Goal: Navigation & Orientation: Find specific page/section

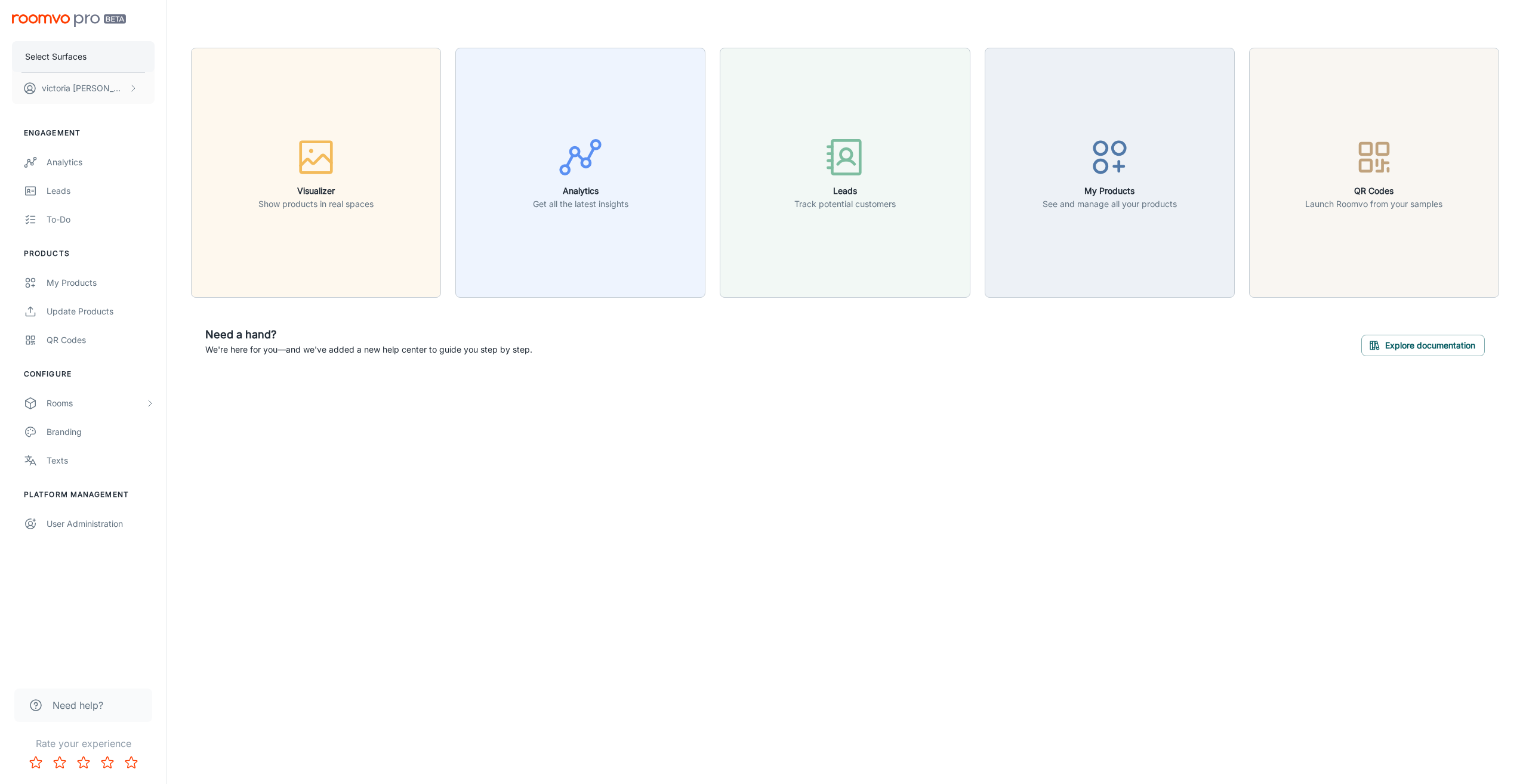
click at [65, 55] on p "Select Surfaces" at bounding box center [56, 57] width 62 height 13
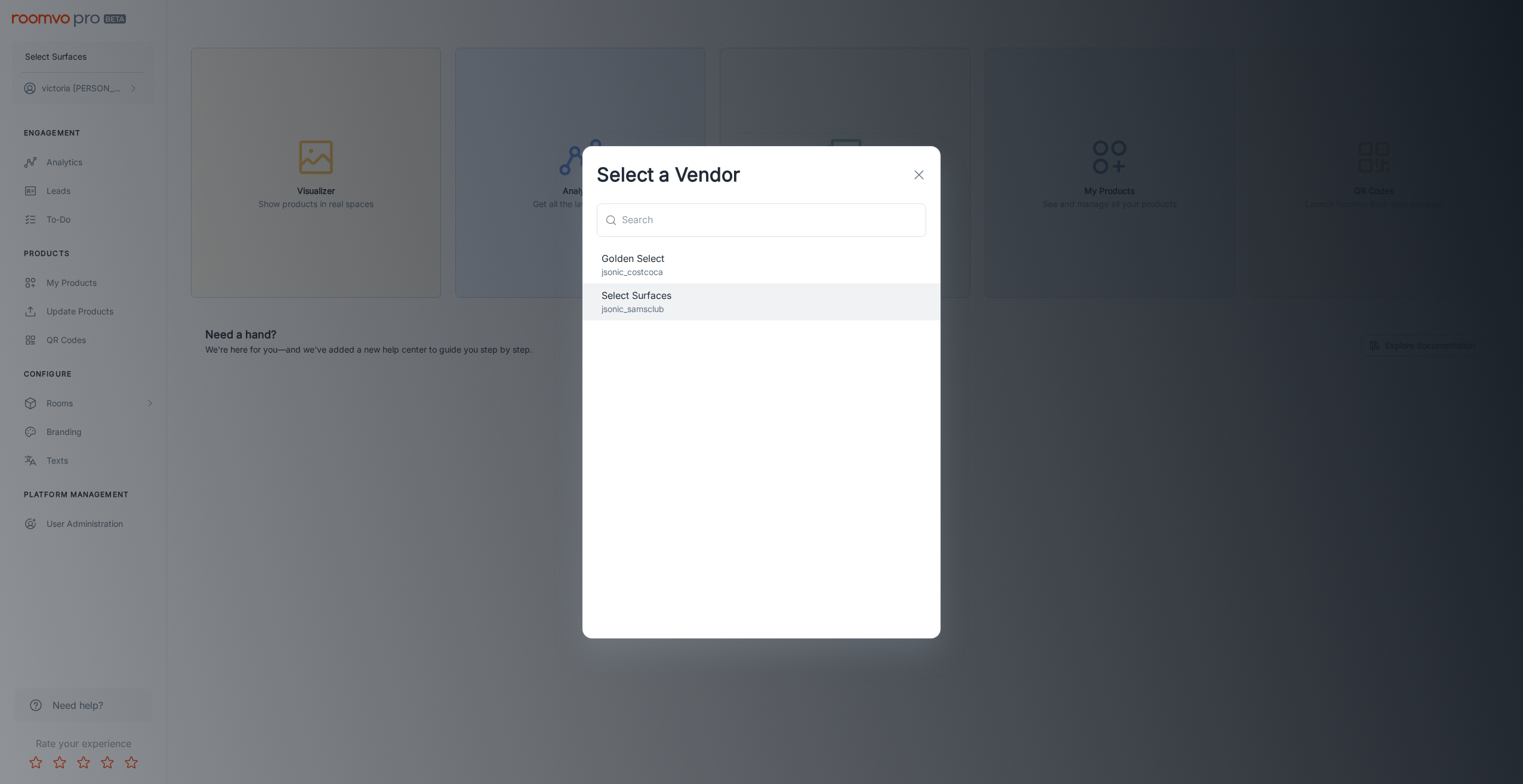
click at [680, 266] on p "jsonic_costcoca" at bounding box center [762, 272] width 320 height 13
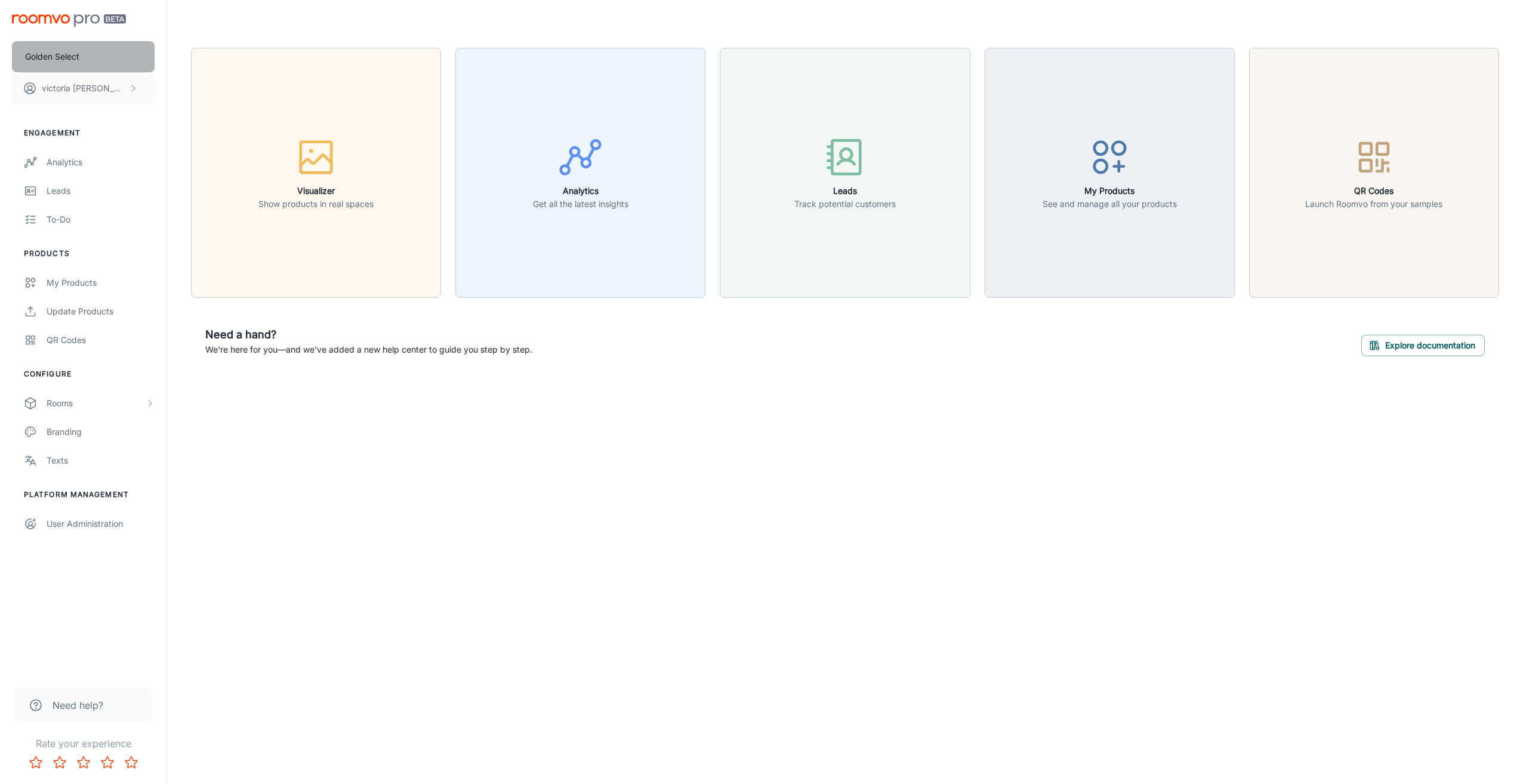
click at [113, 59] on button "Golden Select" at bounding box center [83, 57] width 143 height 31
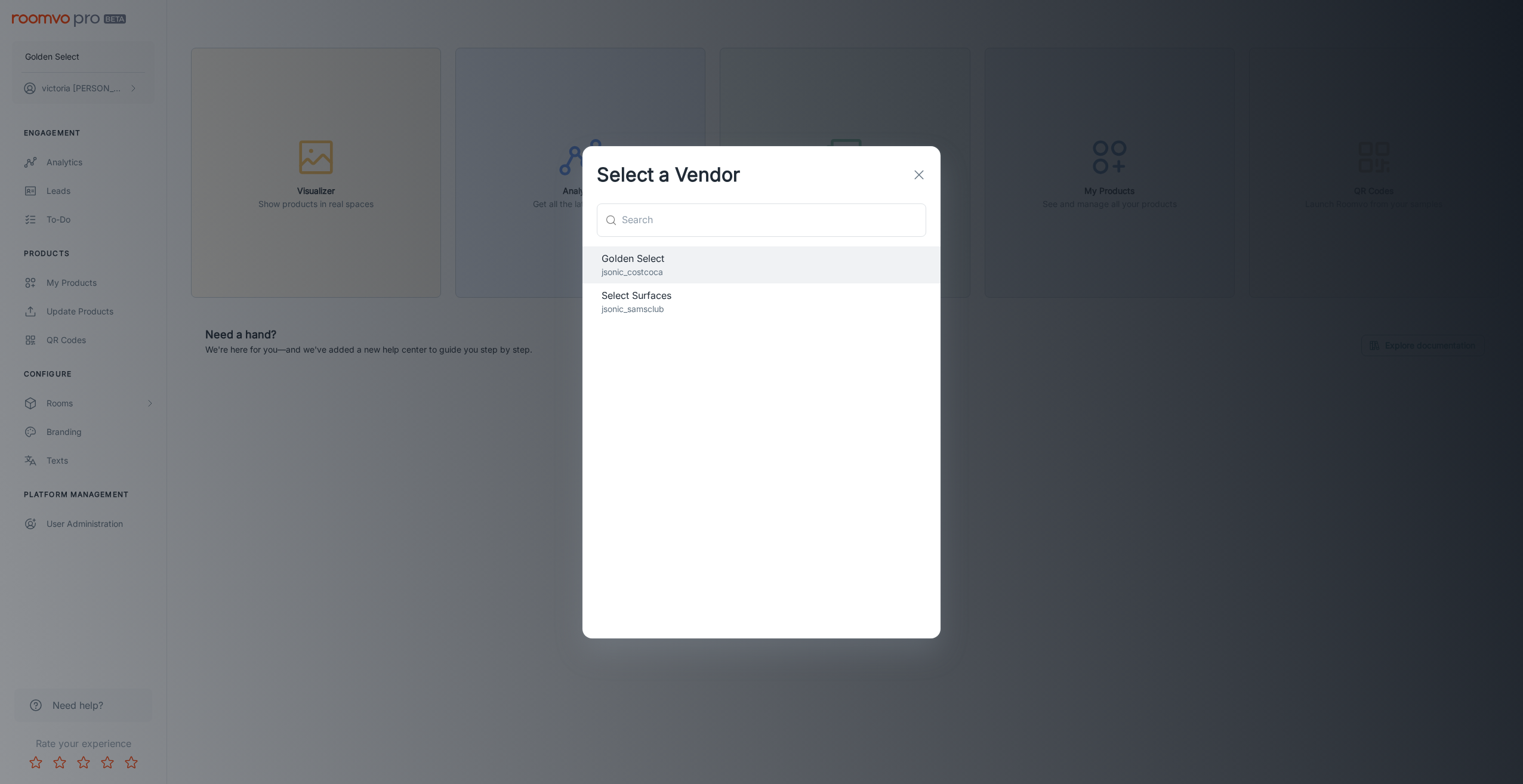
click at [656, 312] on p "jsonic_samsclub" at bounding box center [762, 309] width 320 height 13
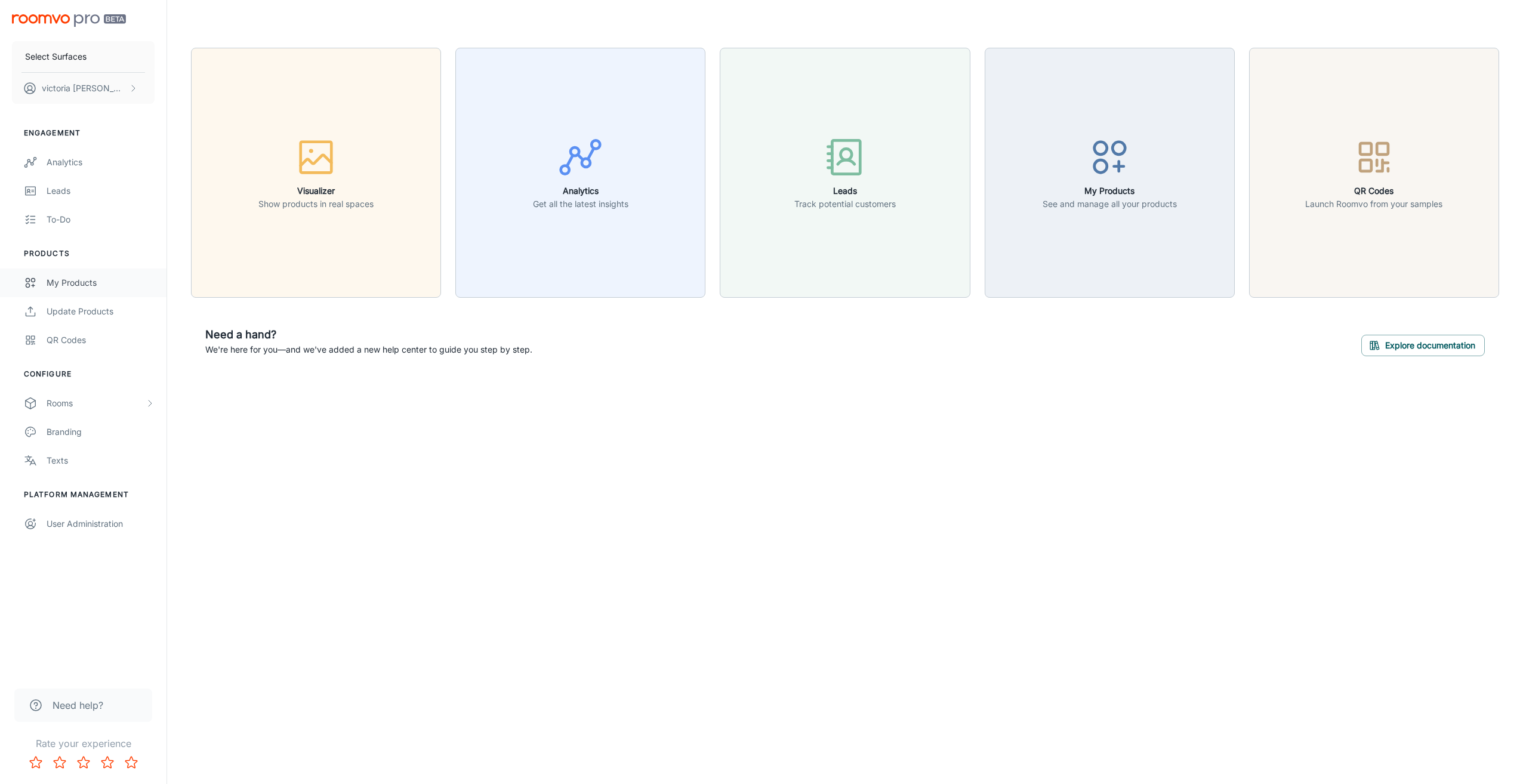
click at [82, 279] on div "My Products" at bounding box center [101, 282] width 108 height 13
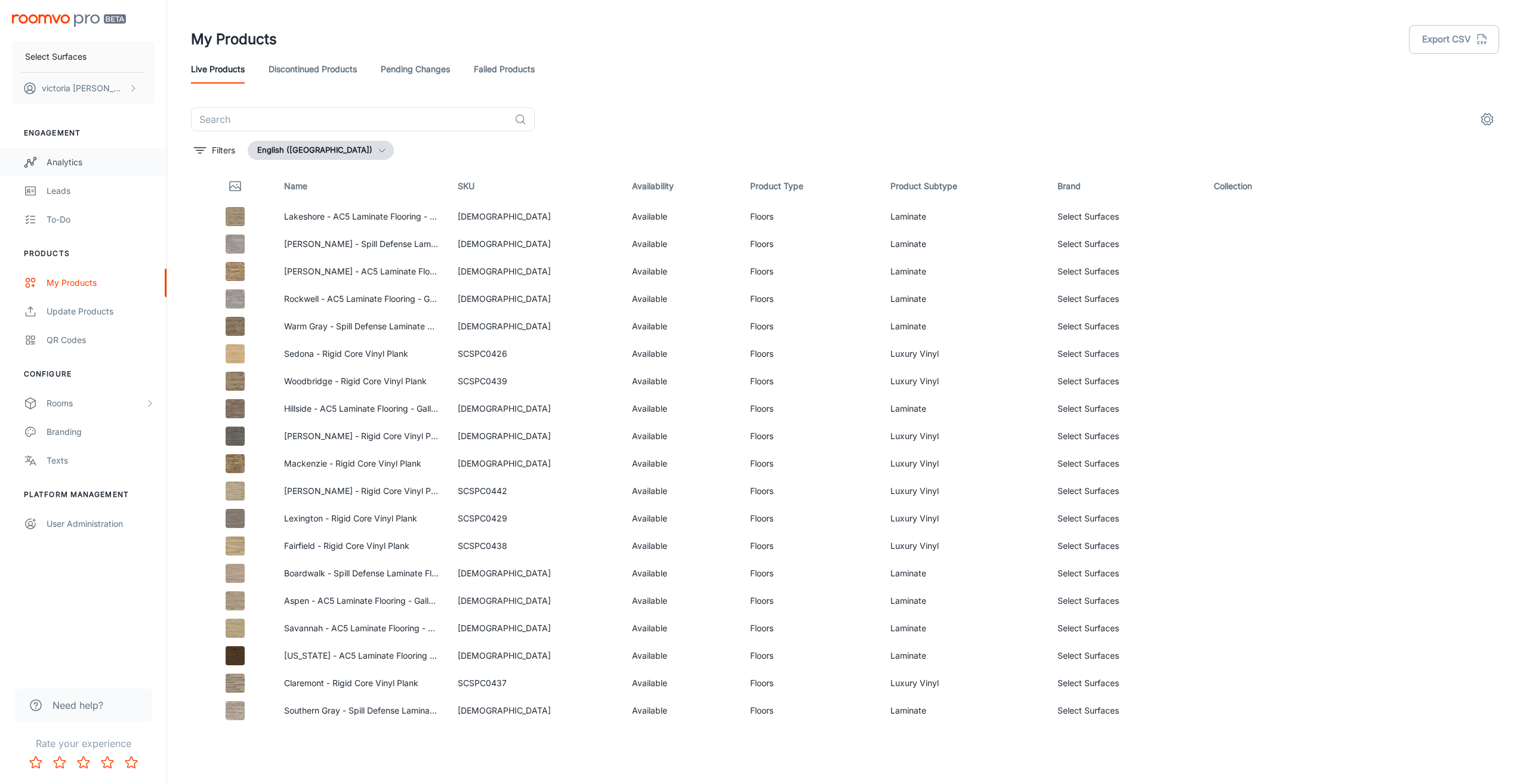
click at [80, 154] on link "Analytics" at bounding box center [83, 162] width 166 height 29
